Goal: Find specific page/section: Find specific page/section

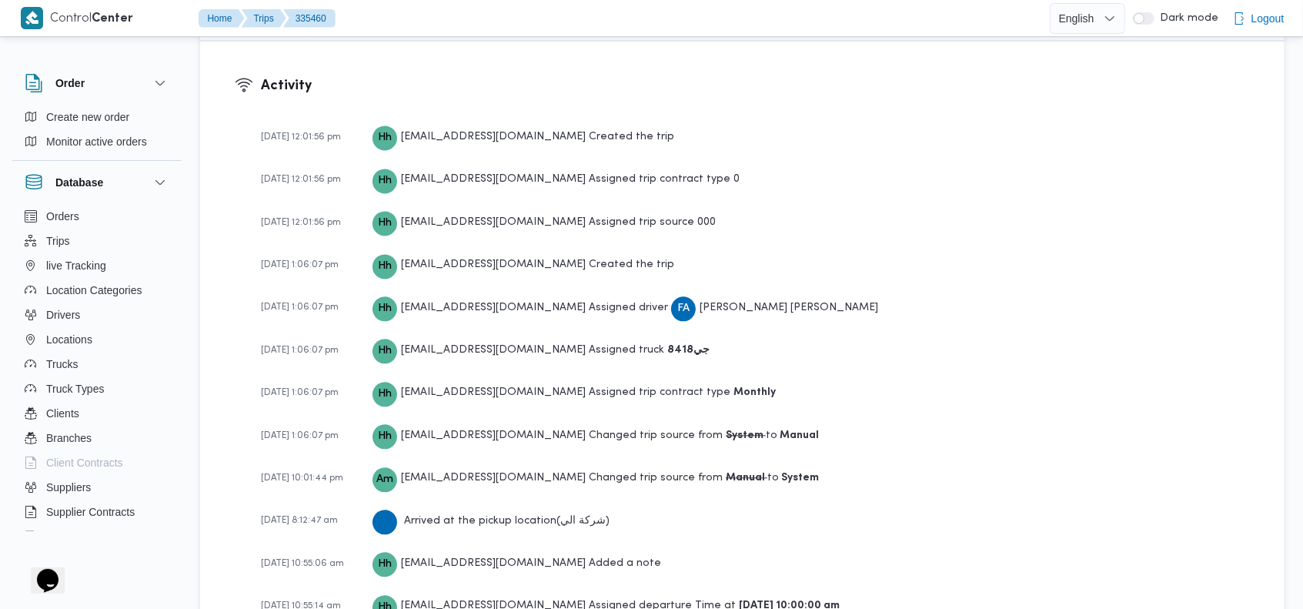
scroll to position [2191, 0]
